Goal: Check status: Check status

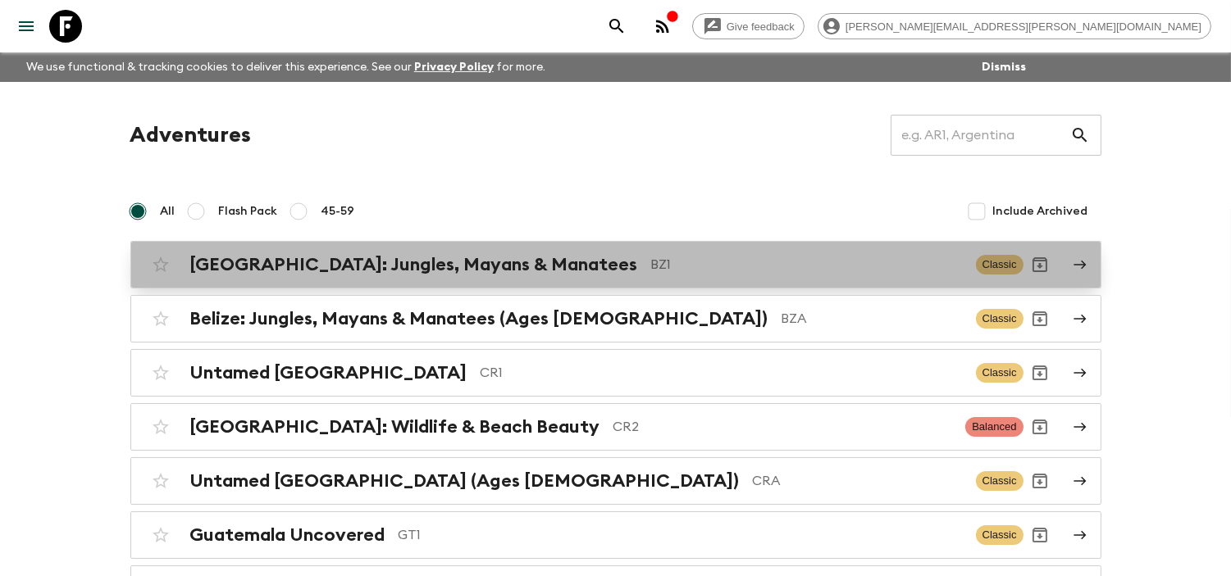
click at [651, 265] on p "BZ1" at bounding box center [807, 265] width 312 height 20
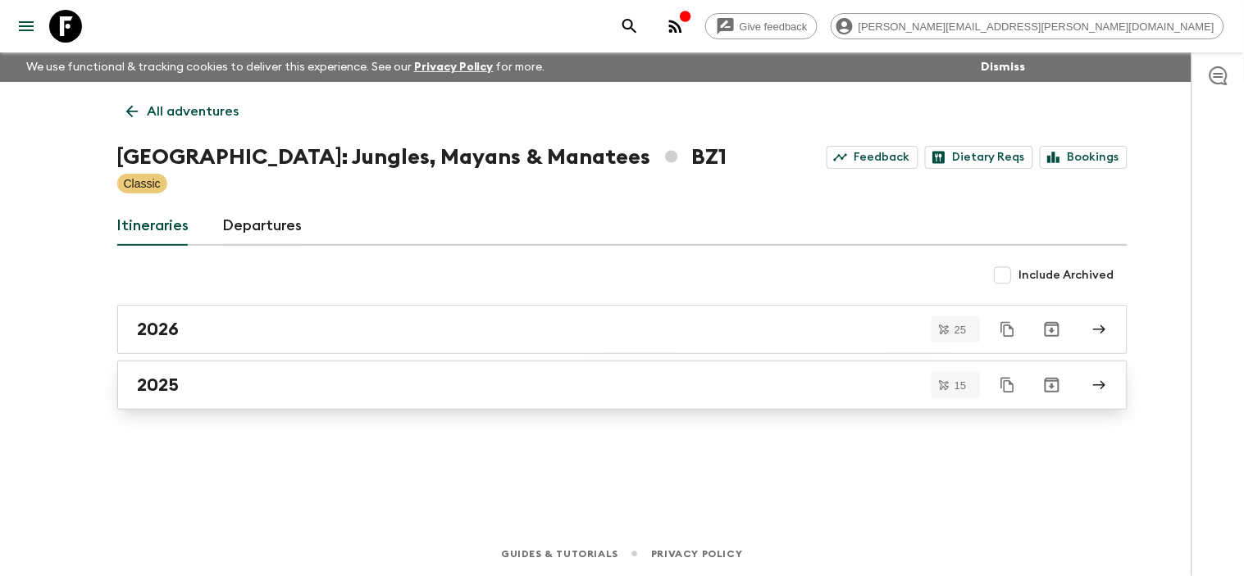
click at [189, 381] on div "2025" at bounding box center [607, 385] width 938 height 21
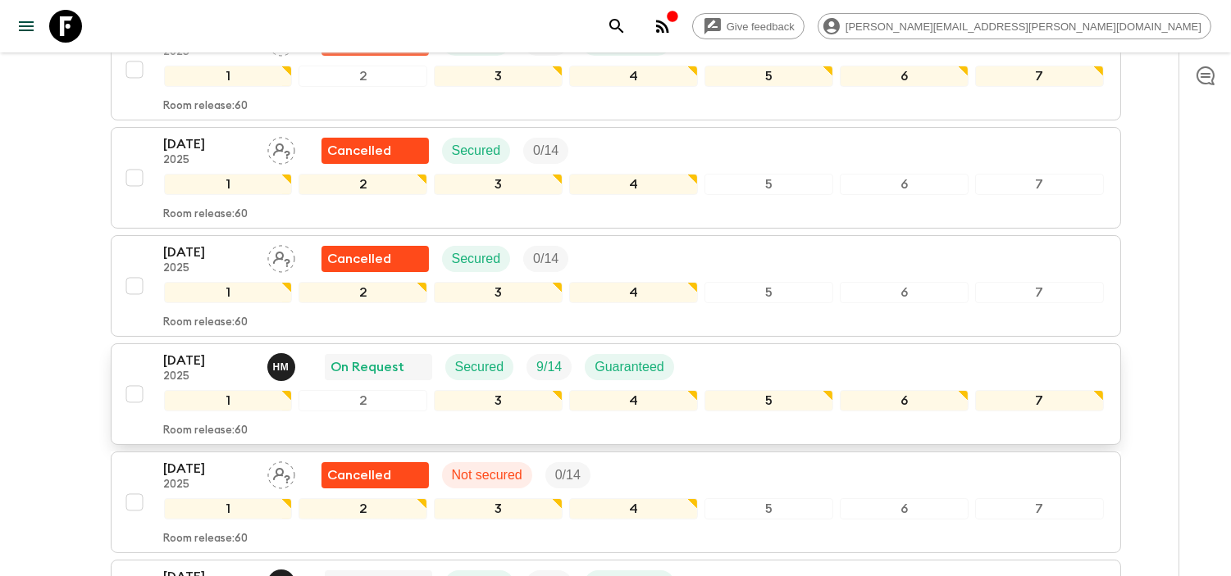
scroll to position [364, 0]
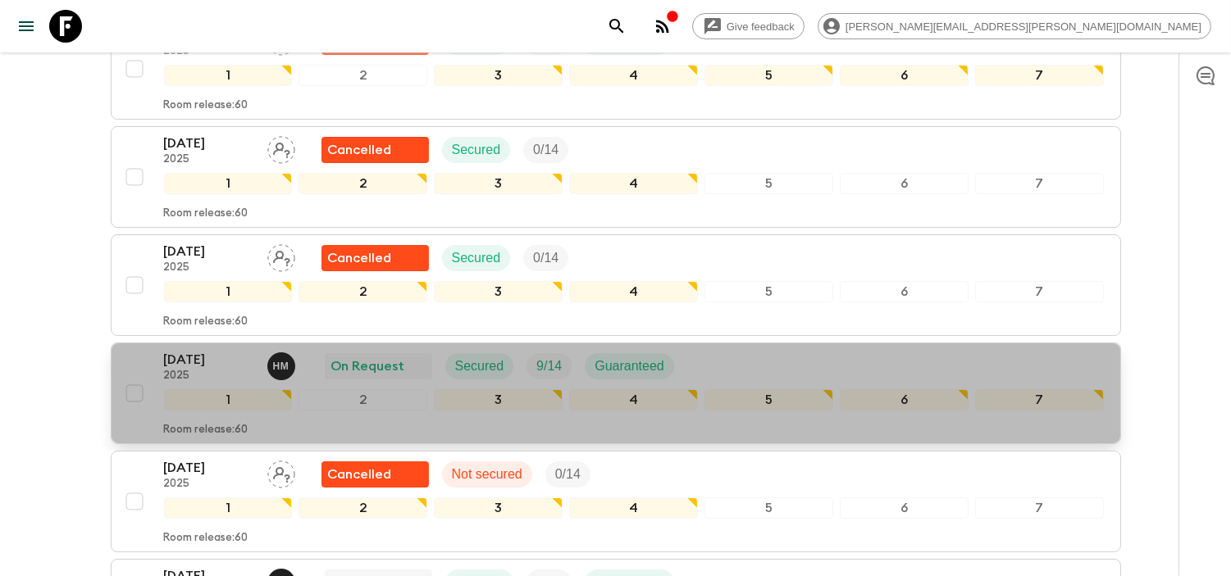
click at [219, 350] on p "[DATE]" at bounding box center [209, 360] width 90 height 20
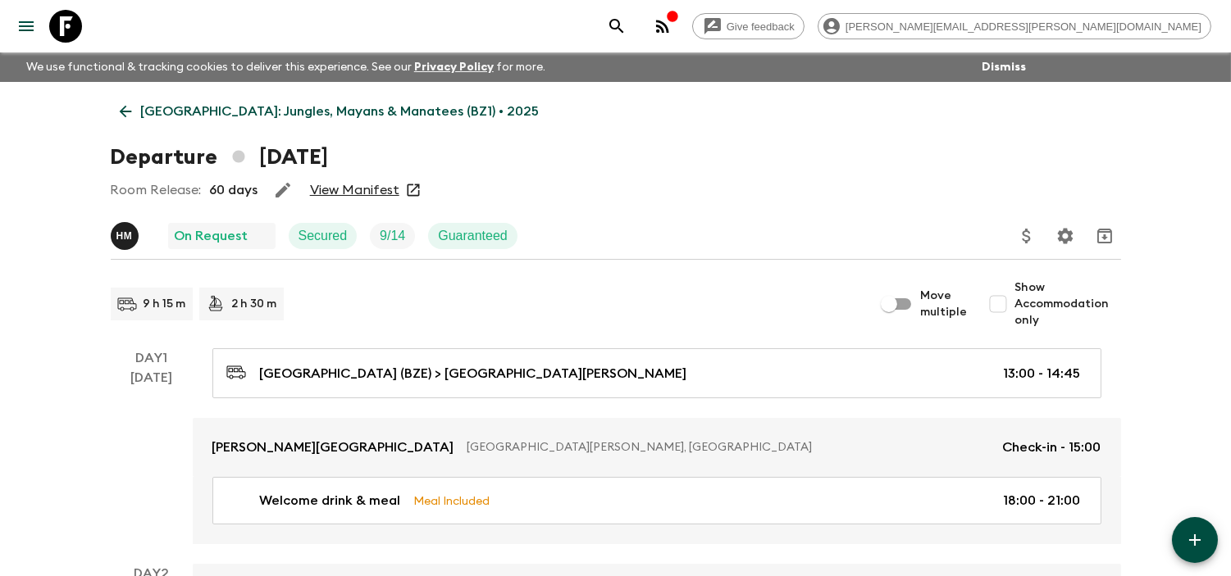
click at [394, 197] on link "View Manifest" at bounding box center [354, 190] width 89 height 16
